Goal: Task Accomplishment & Management: Manage account settings

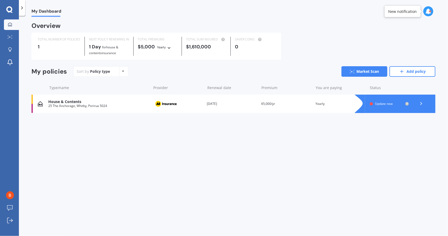
click at [56, 102] on div "House & Contents" at bounding box center [98, 101] width 100 height 4
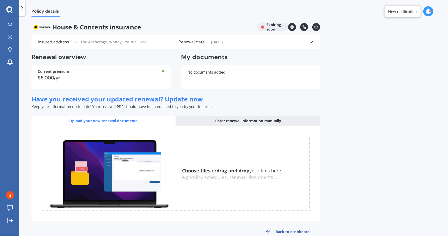
click at [253, 119] on div "Enter renewal information manually" at bounding box center [248, 120] width 144 height 10
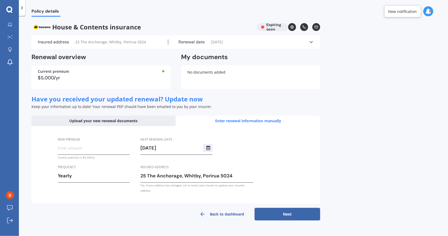
click at [74, 151] on input "New premium" at bounding box center [94, 148] width 72 height 8
click at [44, 170] on div "New premium $10,000.00 Premium looks quite high, are you sure? Current premium …" at bounding box center [175, 165] width 289 height 78
click at [65, 147] on input "$10,000.00" at bounding box center [94, 148] width 72 height 8
drag, startPoint x: 64, startPoint y: 147, endPoint x: 60, endPoint y: 148, distance: 4.2
click at [60, 148] on input "$10,000.00" at bounding box center [94, 148] width 72 height 8
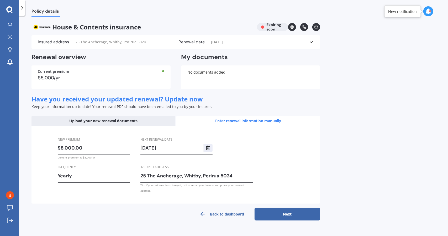
type input "$8,000.00"
click at [282, 209] on button "Next" at bounding box center [288, 214] width 66 height 13
select select "15"
select select "08"
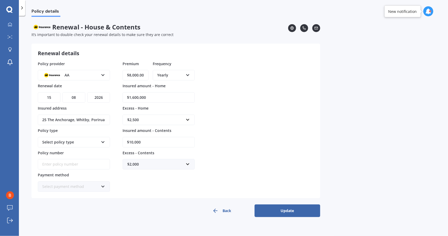
click at [93, 96] on select "YYYY 2027 2026 2025 2024 2023 2022 2021 2020 2019 2018 2017 2016 2015 2014 2013…" at bounding box center [98, 97] width 23 height 10
select select "2025"
click at [87, 92] on select "YYYY 2027 2026 2025 2024 2023 2022 2021 2020 2019 2018 2017 2016 2015 2014 2013…" at bounding box center [98, 97] width 23 height 10
click at [79, 140] on div "Select policy type" at bounding box center [70, 142] width 56 height 6
click at [62, 151] on span "Home and Contents Insurance Package" at bounding box center [70, 153] width 54 height 9
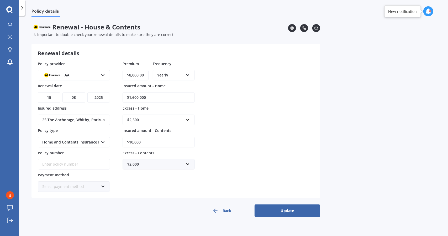
click at [101, 184] on icon at bounding box center [103, 185] width 4 height 4
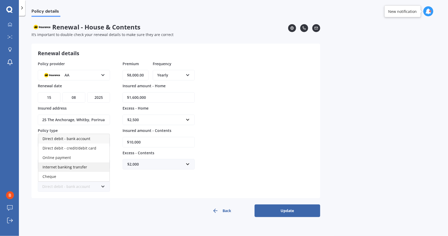
click at [66, 165] on span "Internet banking transfer" at bounding box center [65, 166] width 45 height 5
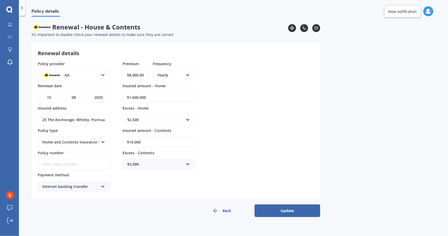
click at [293, 209] on button "Update" at bounding box center [288, 210] width 66 height 13
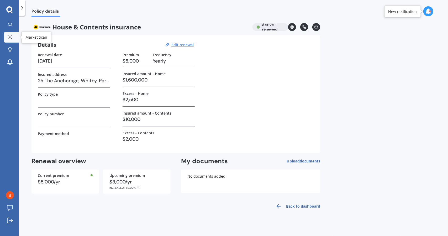
click at [13, 36] on div at bounding box center [10, 37] width 8 height 4
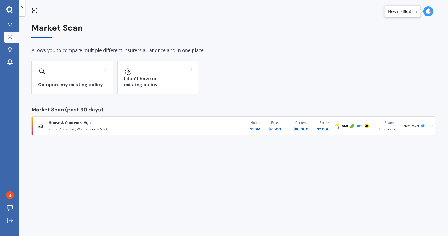
click at [432, 125] on icon at bounding box center [432, 125] width 2 height 3
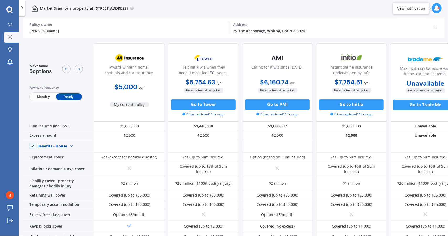
click at [135, 56] on img at bounding box center [129, 57] width 35 height 13
click at [133, 104] on span "My current policy" at bounding box center [129, 104] width 39 height 5
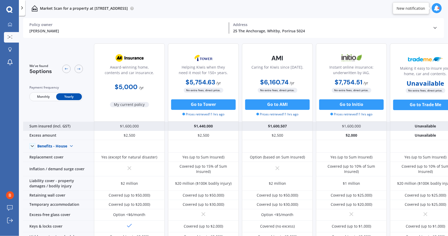
click at [120, 126] on div "$1,600,000" at bounding box center [129, 126] width 71 height 9
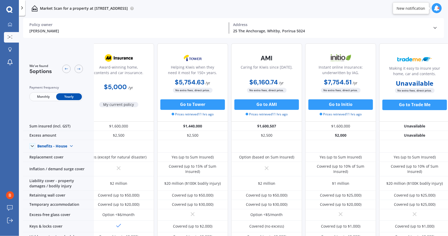
scroll to position [0, 15]
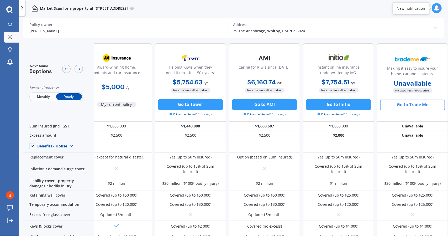
click at [415, 105] on button "Go to Trade Me" at bounding box center [412, 104] width 65 height 10
